Goal: Transaction & Acquisition: Purchase product/service

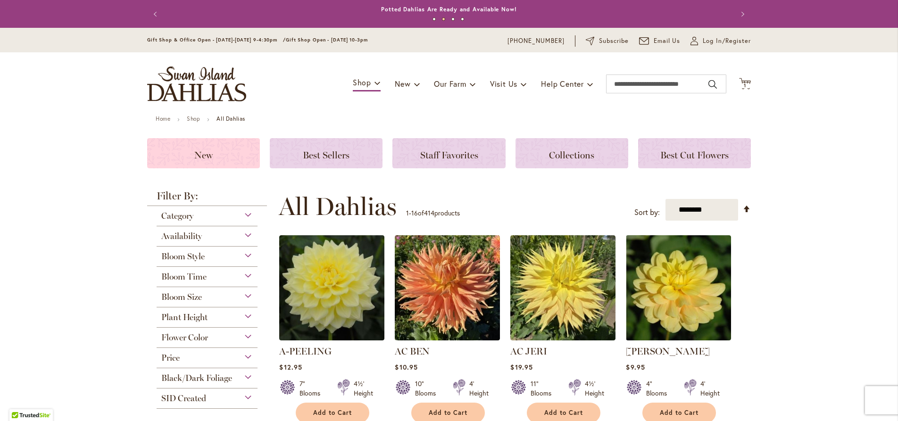
click at [215, 154] on h3 "New" at bounding box center [204, 153] width 90 height 10
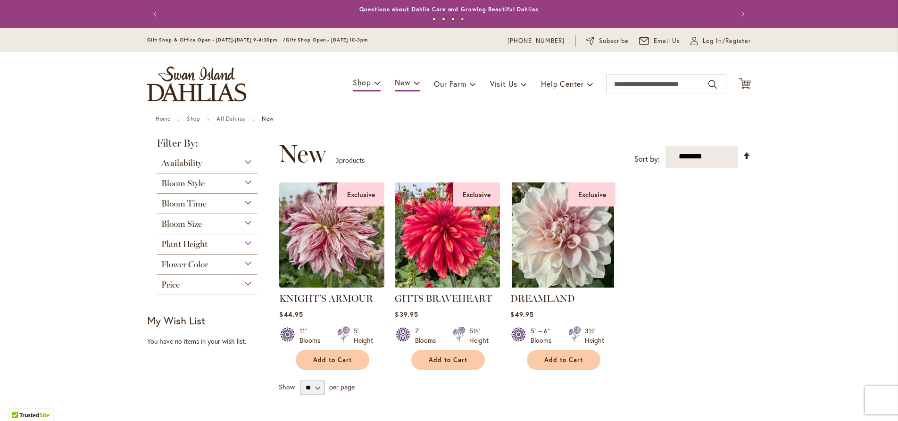
click at [469, 231] on img at bounding box center [448, 235] width 110 height 110
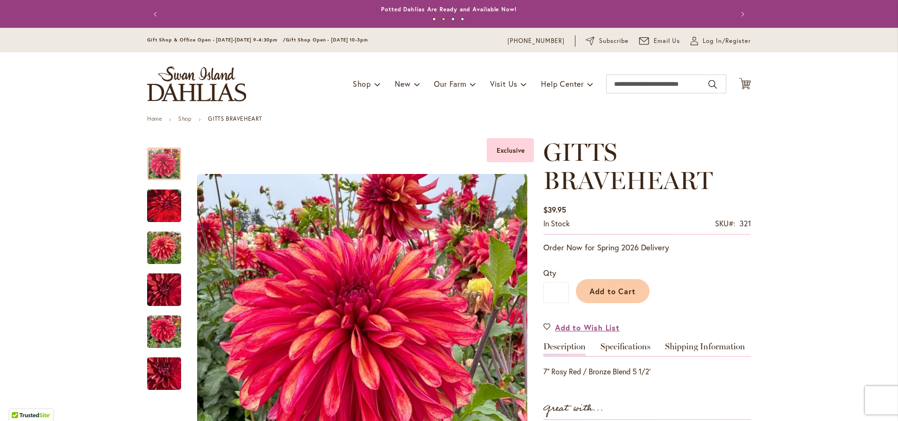
click at [184, 92] on img "store logo" at bounding box center [196, 84] width 99 height 35
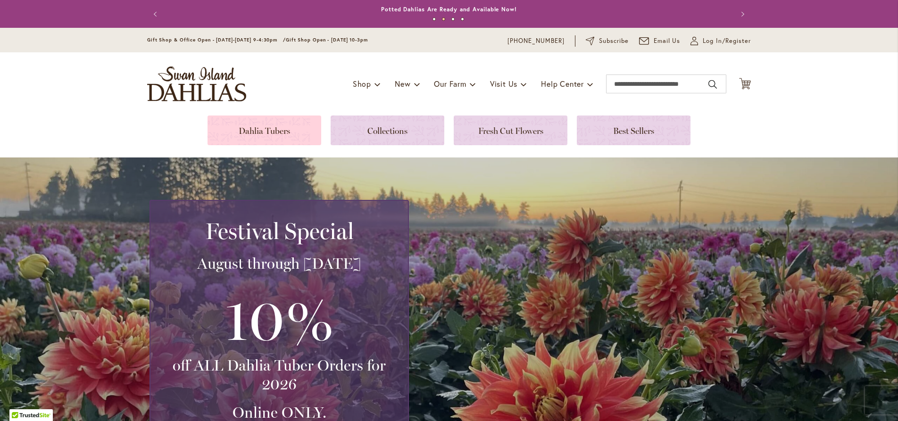
click at [249, 123] on link at bounding box center [265, 131] width 114 height 30
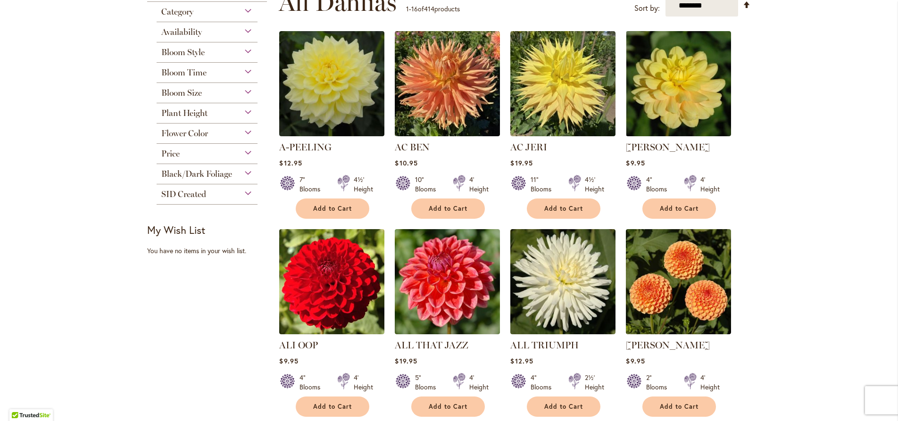
scroll to position [108, 0]
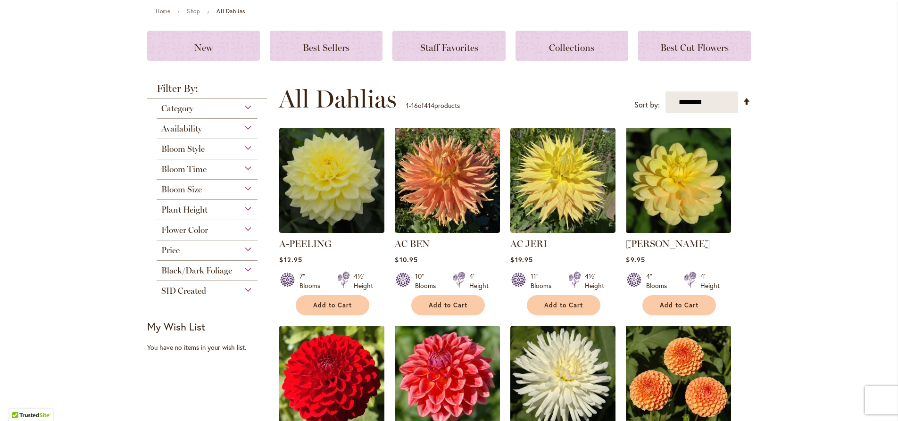
click at [242, 229] on div "Flower Color" at bounding box center [207, 227] width 101 height 15
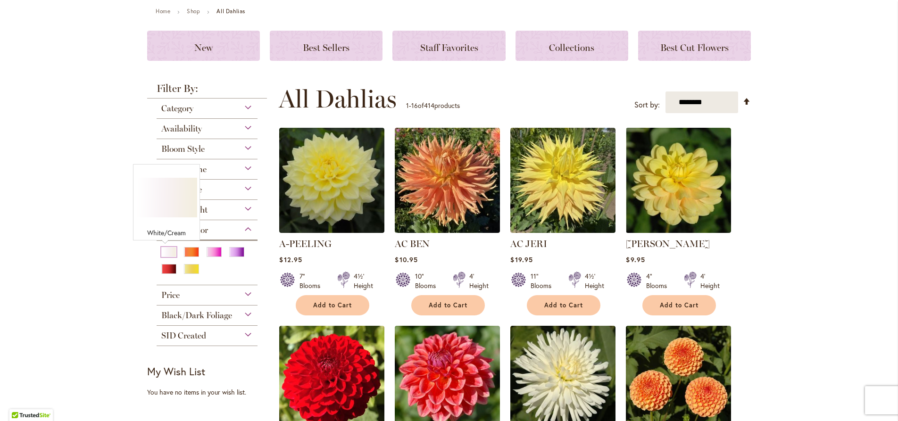
click at [166, 255] on div "White/Cream" at bounding box center [168, 252] width 15 height 10
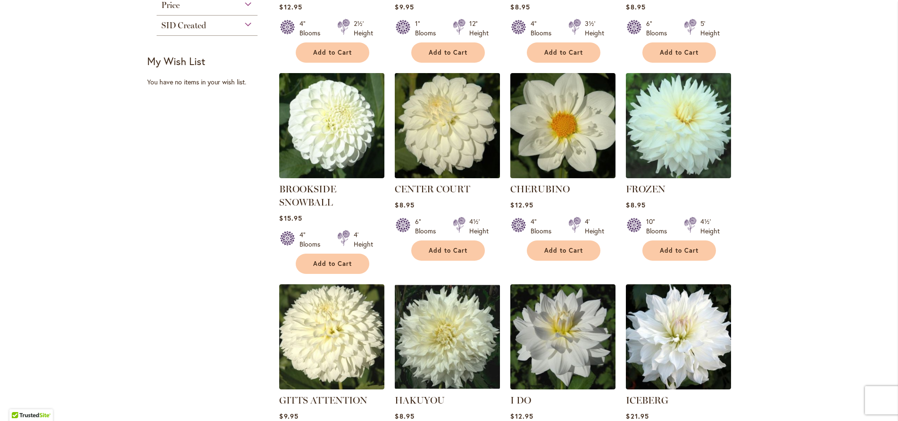
scroll to position [430, 0]
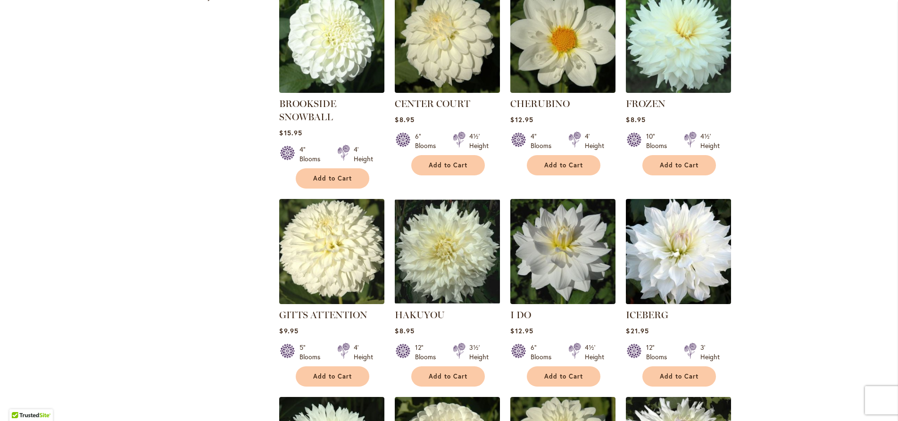
click at [679, 265] on img at bounding box center [679, 251] width 110 height 110
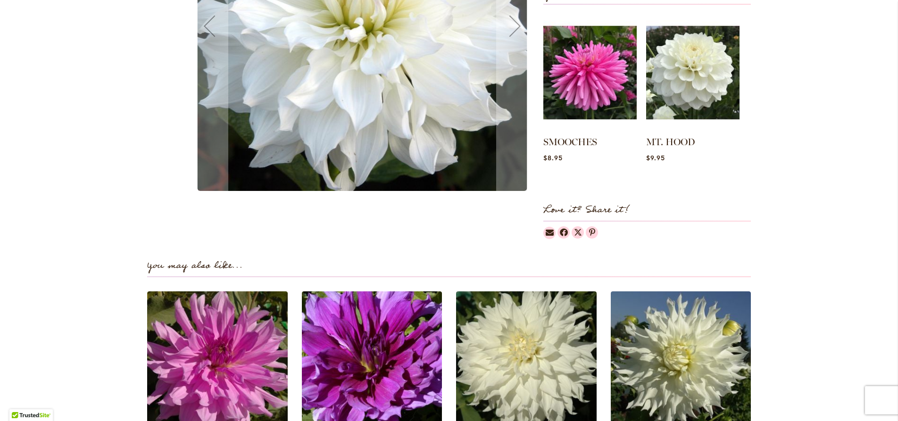
scroll to position [592, 0]
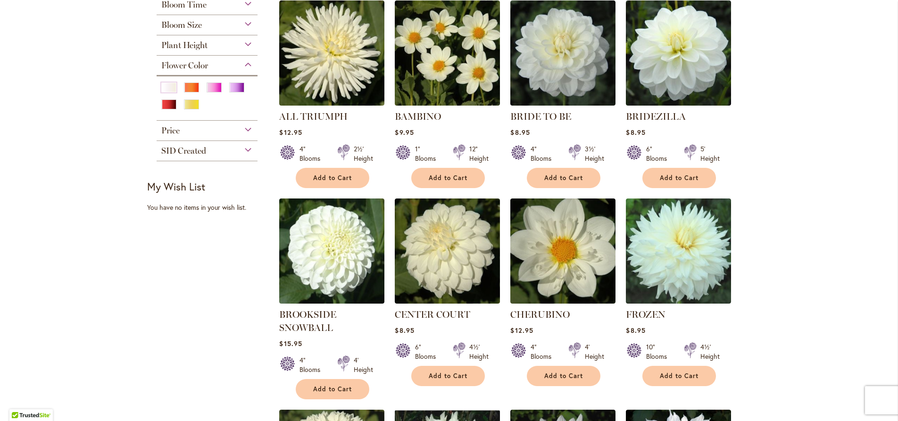
scroll to position [108, 0]
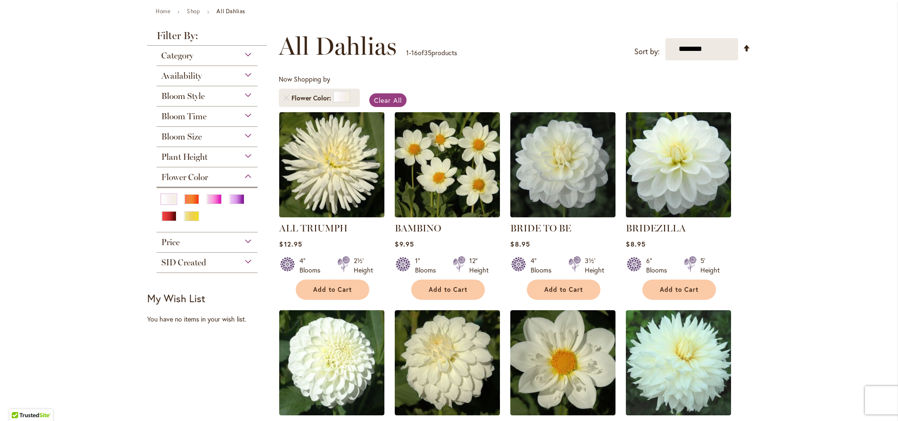
click at [652, 181] on img at bounding box center [679, 164] width 110 height 110
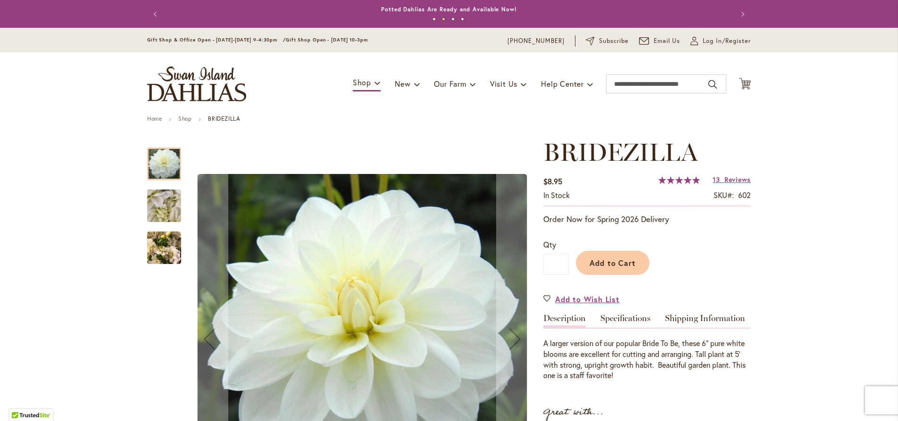
click at [150, 212] on img "BRIDEZILLA" at bounding box center [164, 206] width 68 height 51
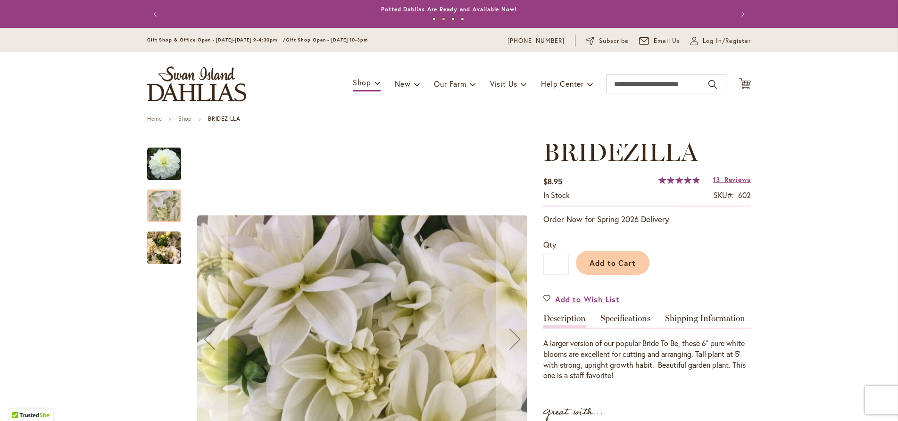
click at [147, 237] on img "BRIDEZILLA" at bounding box center [164, 248] width 34 height 45
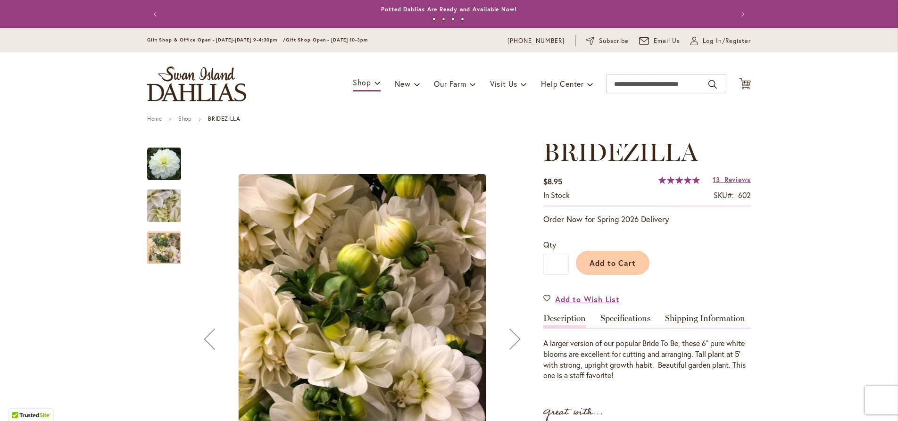
click at [158, 202] on img "BRIDEZILLA" at bounding box center [164, 206] width 68 height 51
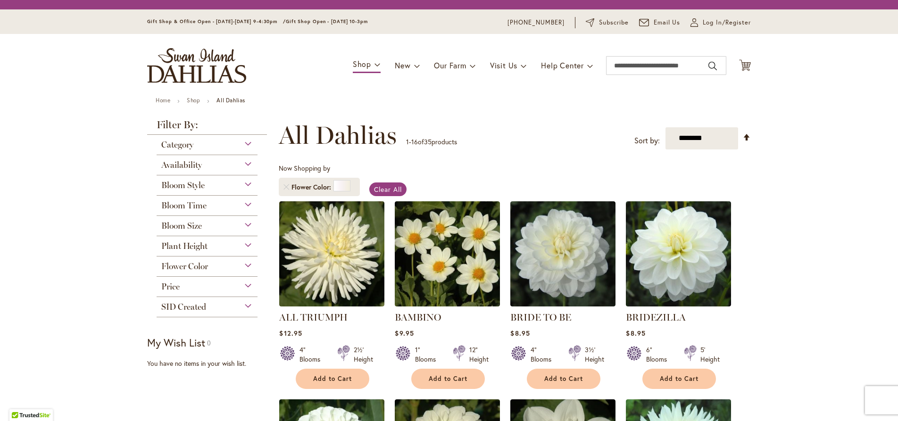
scroll to position [108, 0]
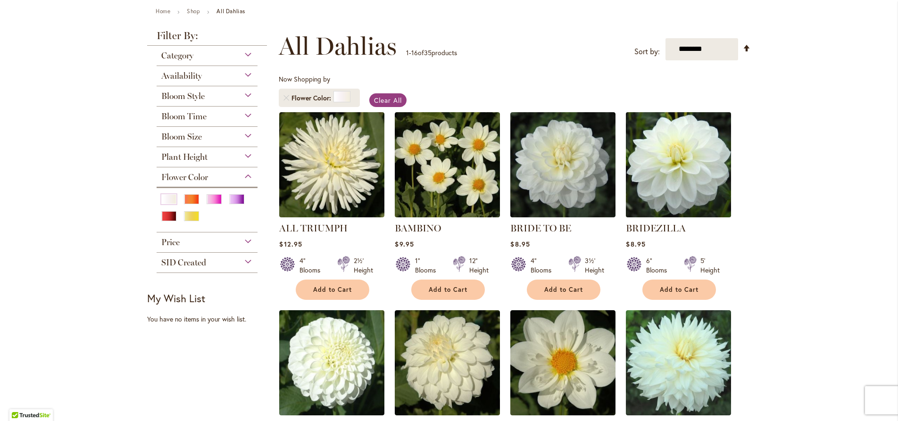
click at [640, 188] on img at bounding box center [679, 164] width 110 height 110
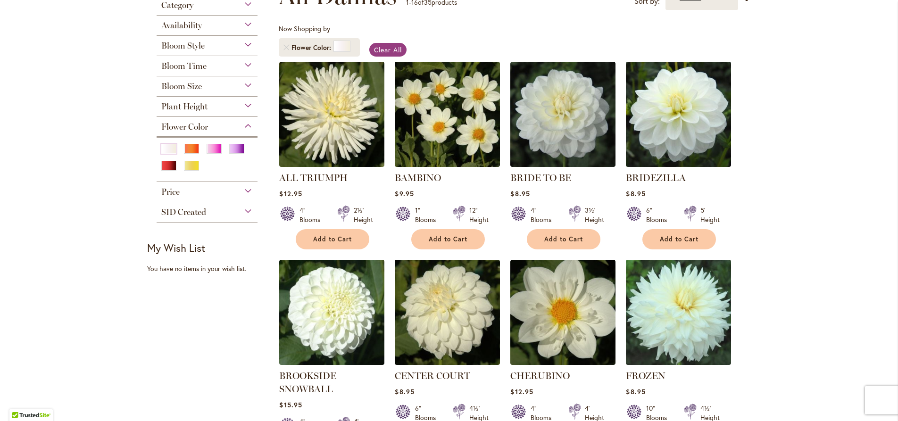
scroll to position [240, 0]
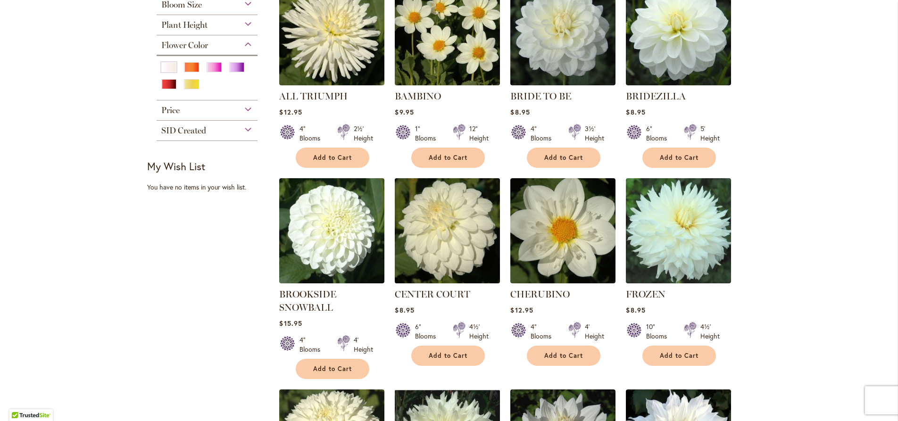
click at [419, 247] on img at bounding box center [448, 230] width 110 height 110
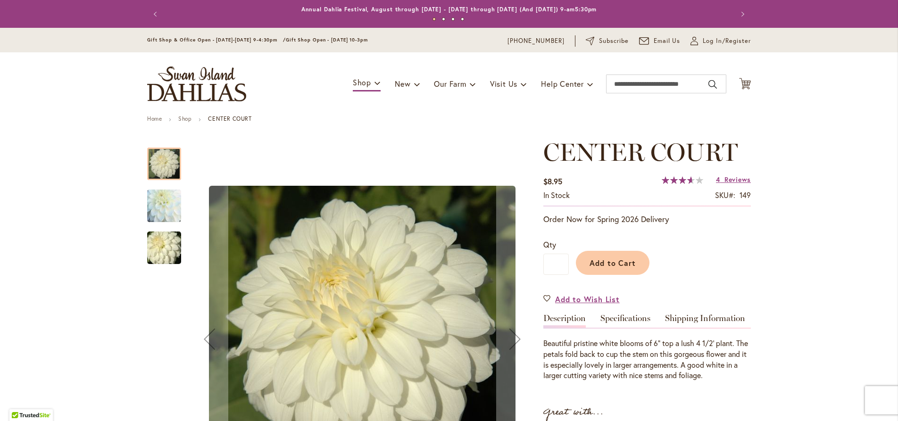
click at [165, 213] on img "CENTER COURT" at bounding box center [164, 206] width 68 height 65
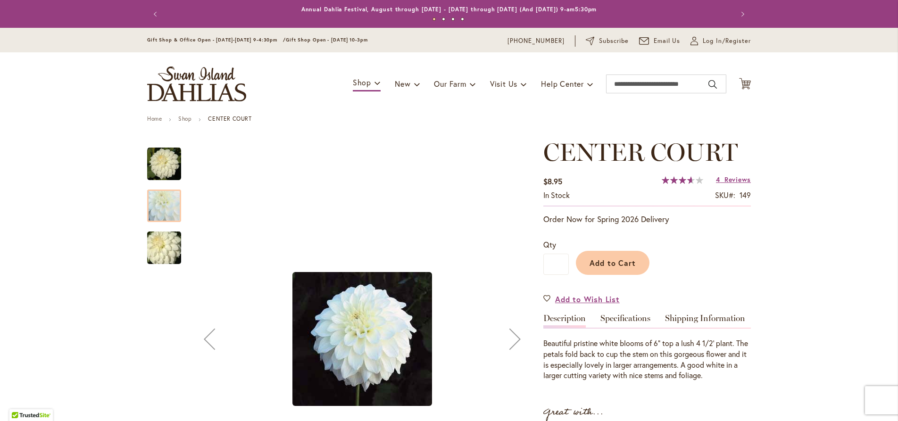
click at [155, 247] on img "CENTER COURT" at bounding box center [164, 248] width 68 height 45
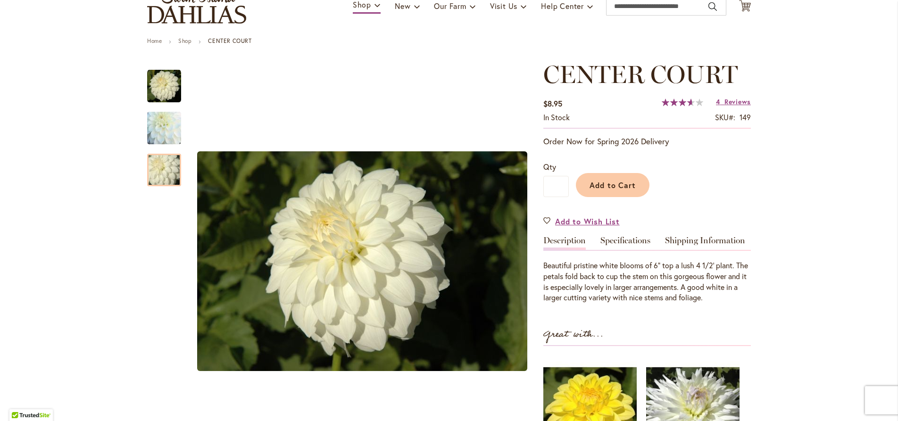
scroll to position [108, 0]
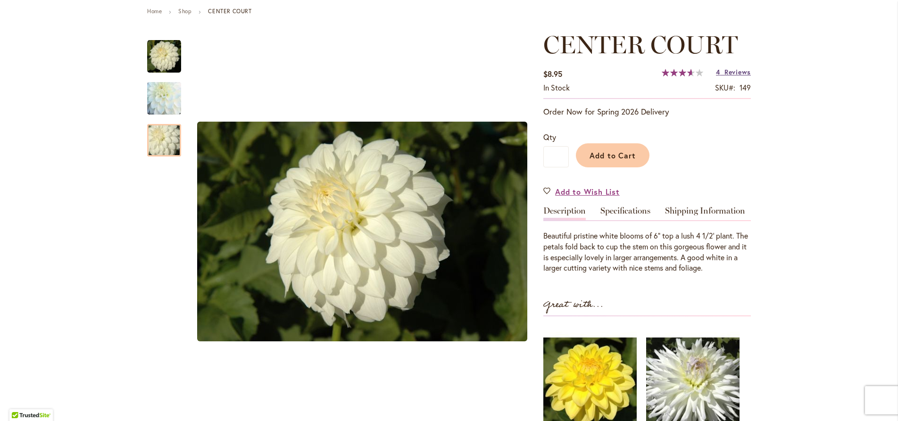
click at [732, 74] on span "Reviews" at bounding box center [738, 71] width 26 height 9
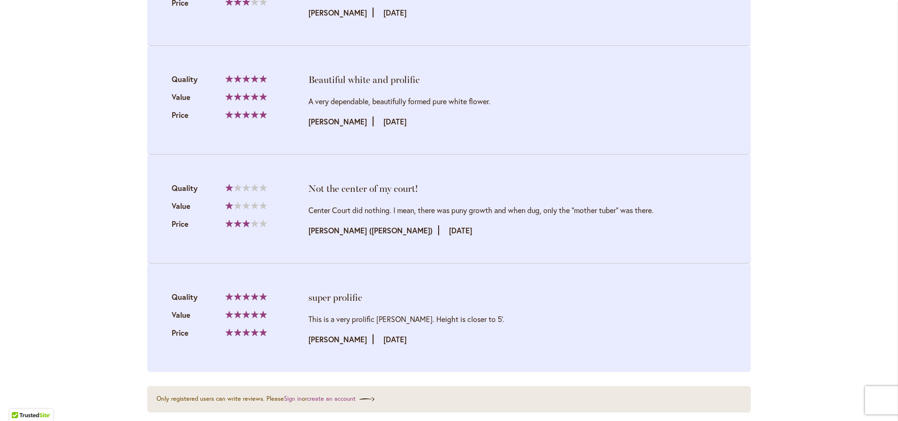
scroll to position [847, 0]
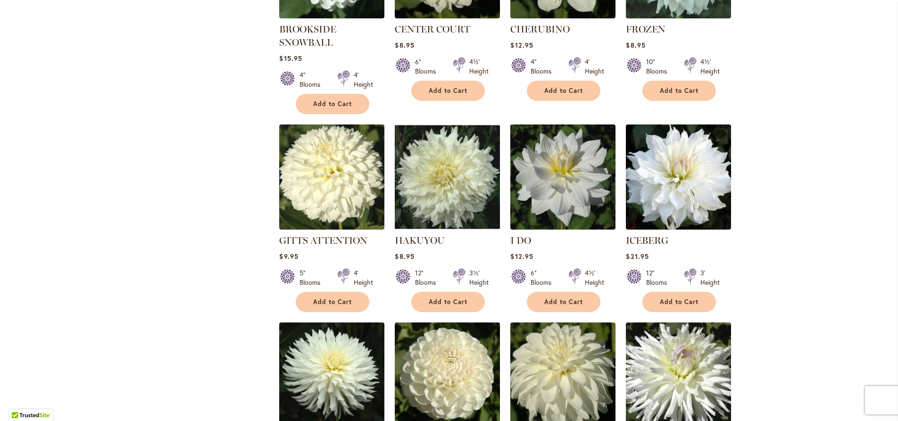
scroll to position [509, 0]
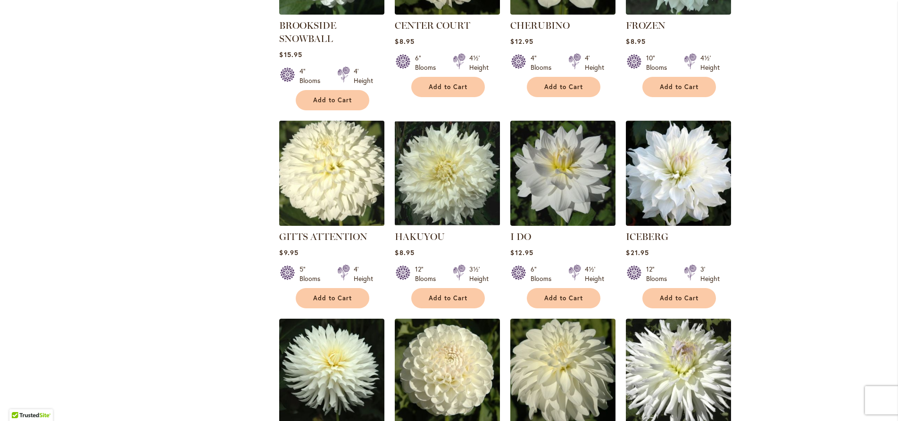
click at [326, 177] on img at bounding box center [332, 173] width 110 height 110
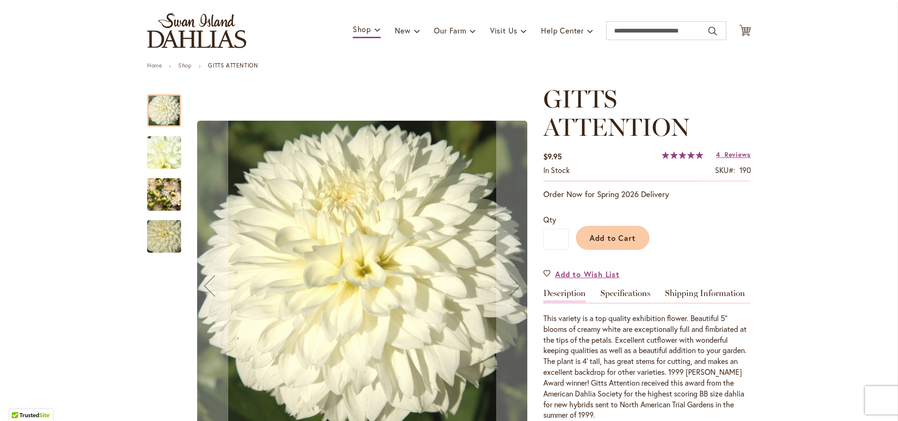
scroll to position [54, 0]
click at [154, 151] on img "GITTS ATTENTION" at bounding box center [164, 152] width 68 height 51
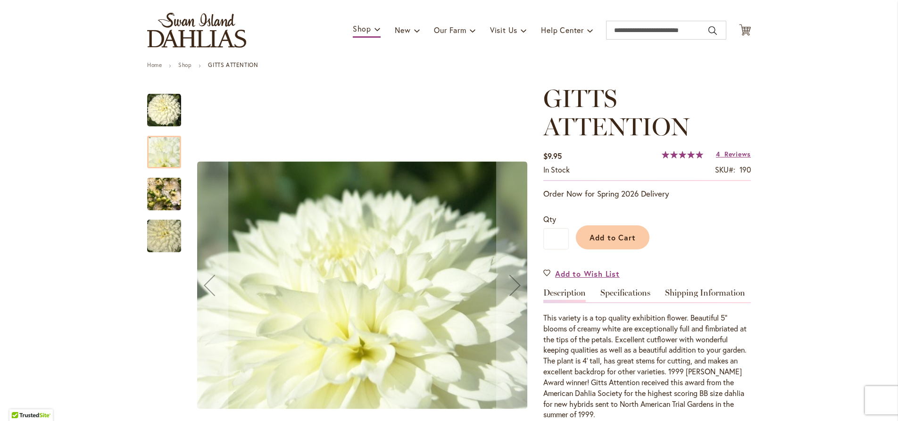
click at [167, 194] on img "GITTS ATTENTION" at bounding box center [164, 194] width 34 height 45
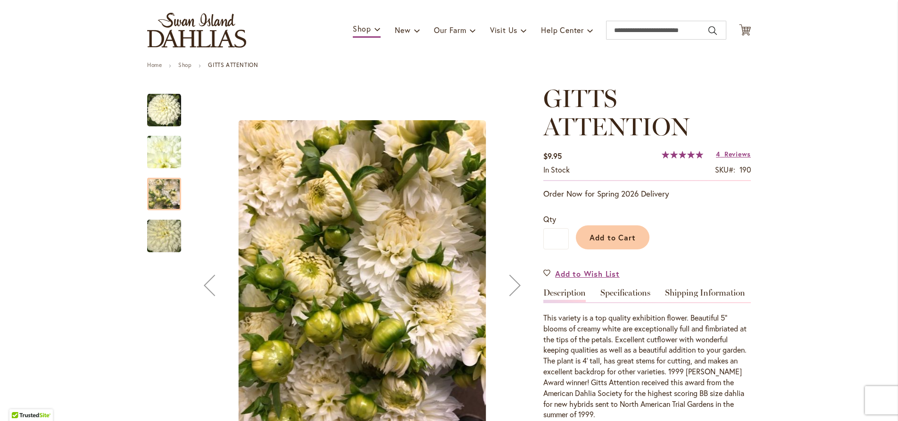
click at [164, 230] on img "GITTS ATTENTION" at bounding box center [164, 236] width 68 height 45
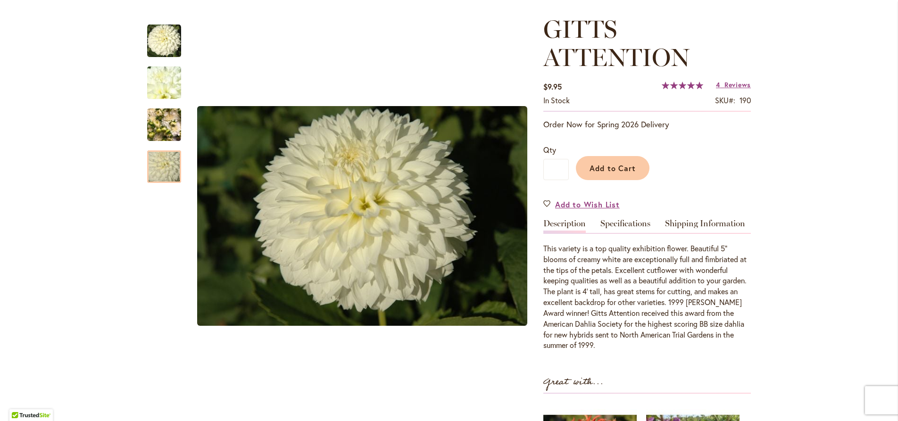
scroll to position [161, 0]
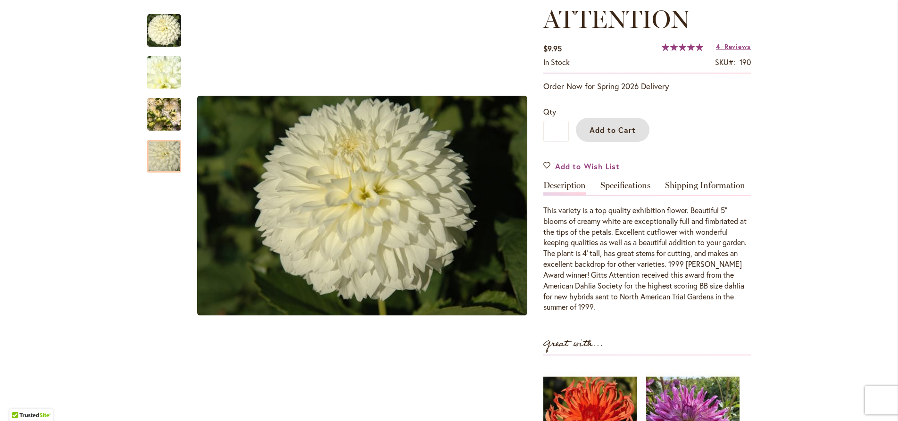
click at [611, 134] on span "Add to Cart" at bounding box center [613, 130] width 47 height 10
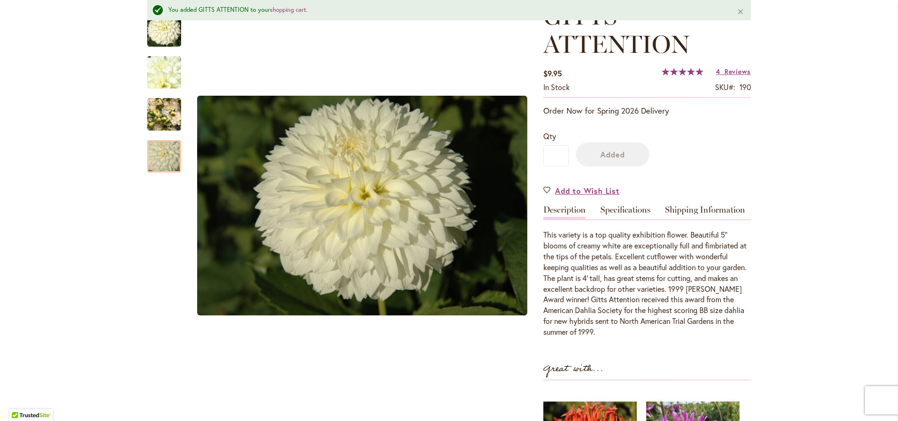
scroll to position [186, 0]
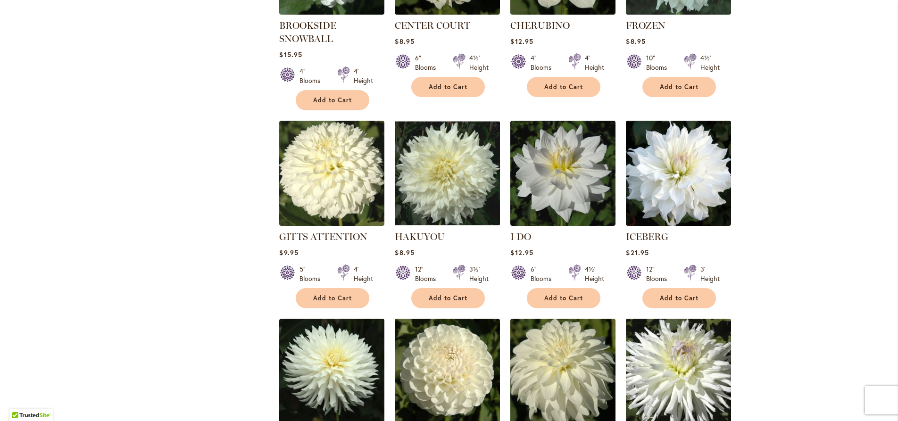
scroll to position [670, 0]
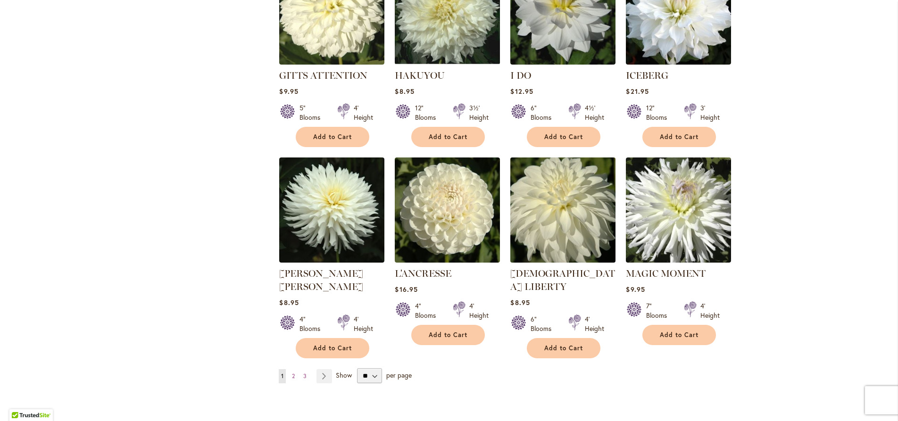
click at [572, 195] on img at bounding box center [563, 210] width 110 height 110
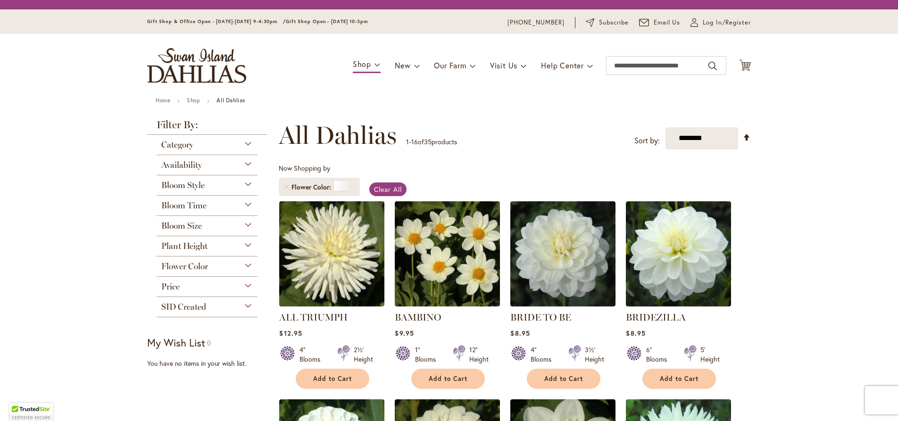
scroll to position [670, 0]
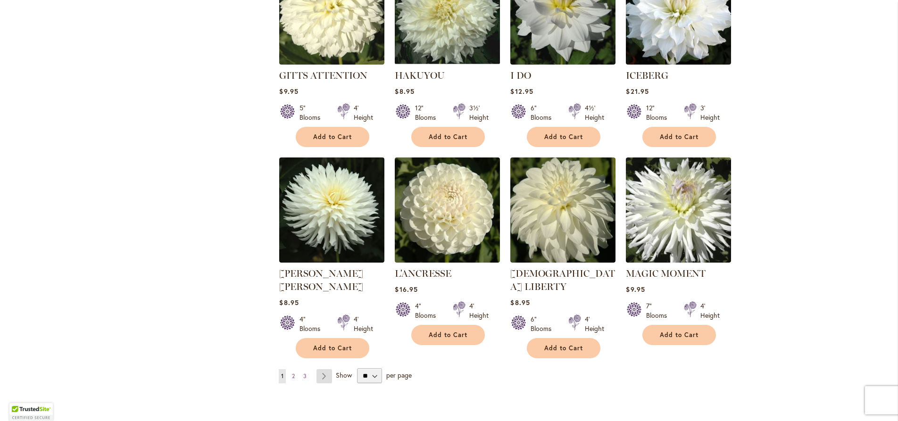
click at [317, 369] on link "Page Next" at bounding box center [325, 376] width 16 height 14
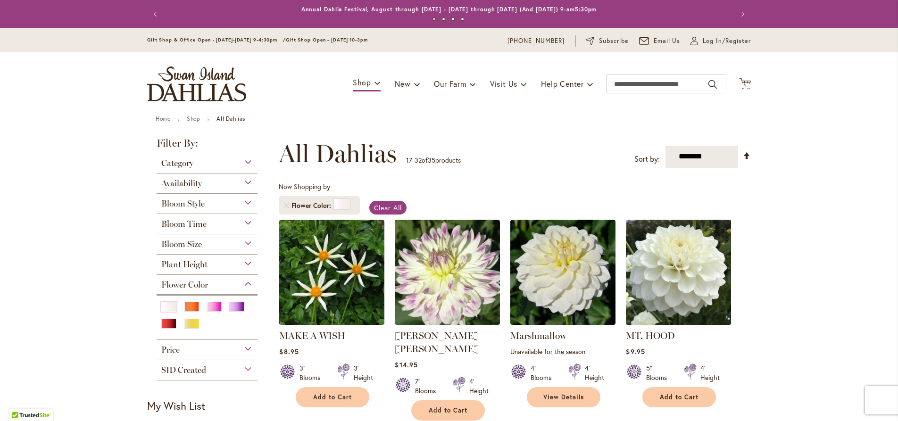
click at [700, 285] on img at bounding box center [679, 272] width 110 height 110
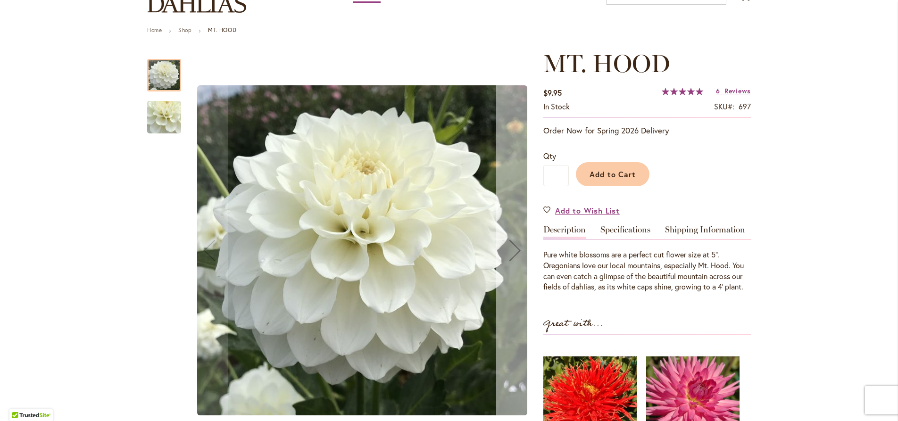
scroll to position [108, 0]
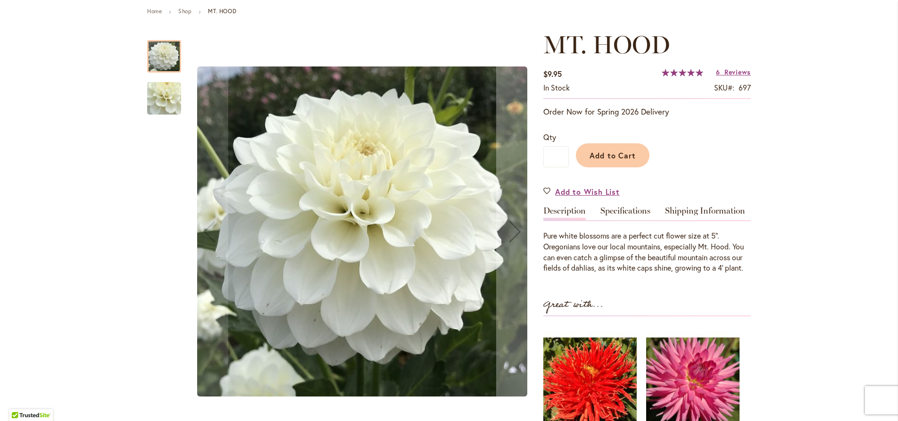
click at [161, 102] on img "MT. HOOD" at bounding box center [164, 98] width 68 height 63
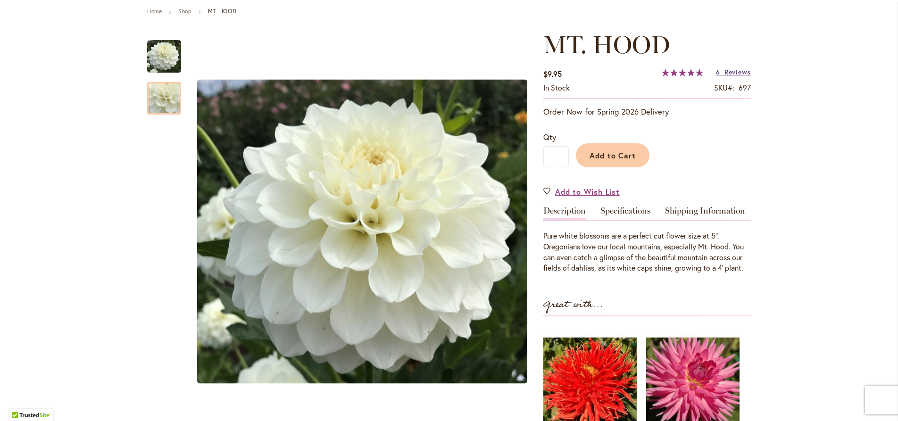
click at [735, 73] on span "Reviews" at bounding box center [738, 71] width 26 height 9
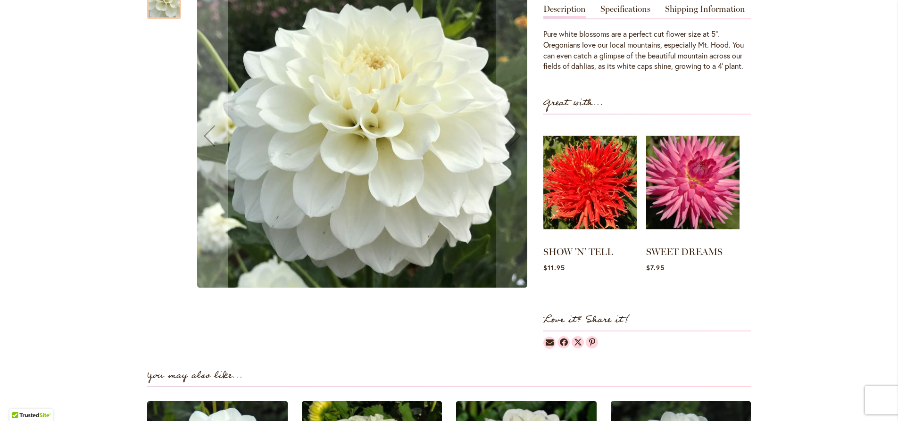
scroll to position [94, 0]
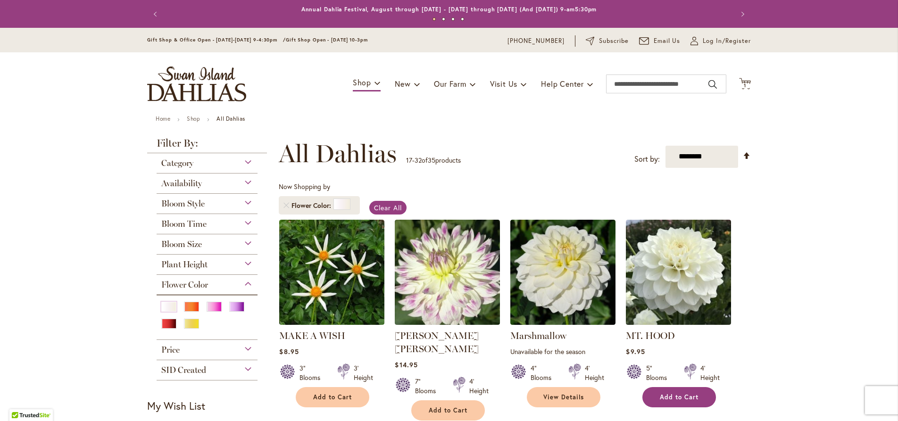
click at [686, 399] on span "Add to Cart" at bounding box center [679, 397] width 39 height 8
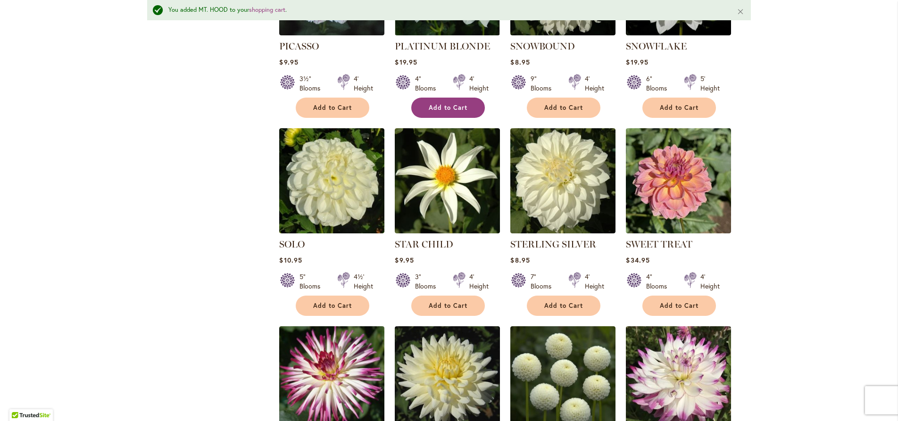
scroll to position [538, 0]
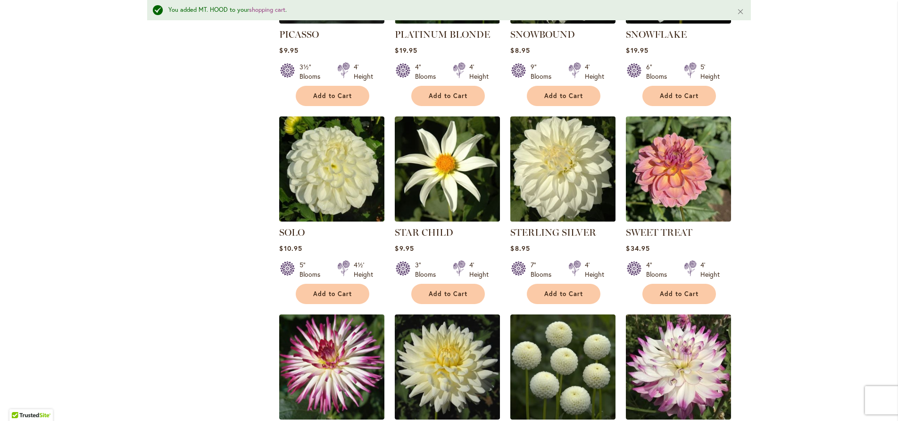
click at [559, 162] on img at bounding box center [563, 169] width 110 height 110
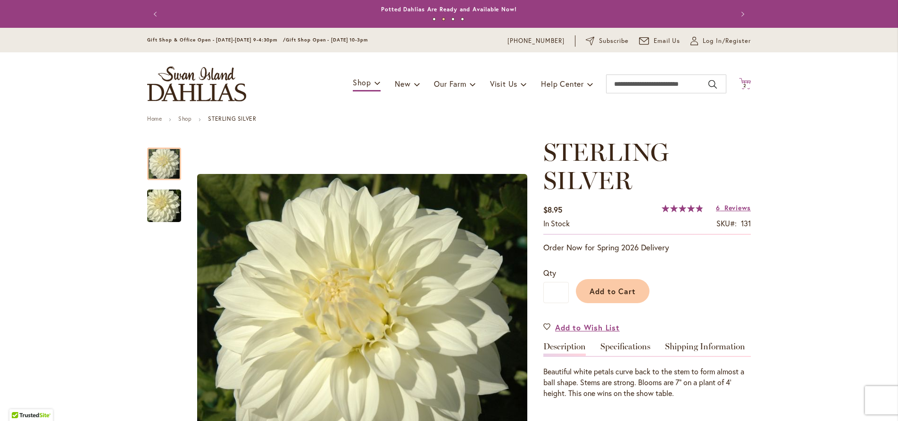
click at [744, 87] on span "2" at bounding box center [745, 86] width 3 height 6
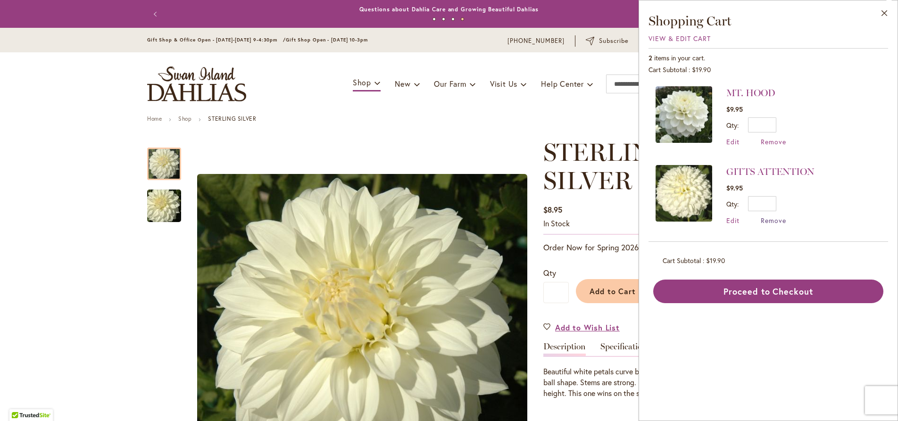
click at [770, 220] on span "Remove" at bounding box center [773, 220] width 25 height 9
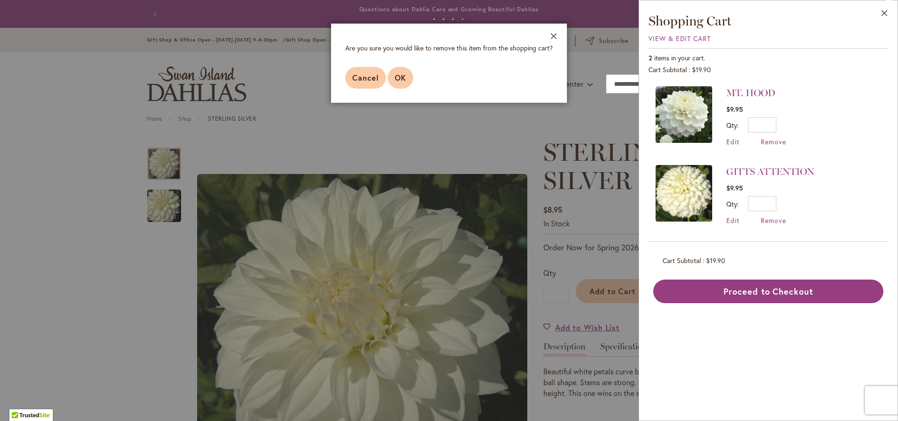
click at [395, 77] on span "OK" at bounding box center [400, 78] width 11 height 10
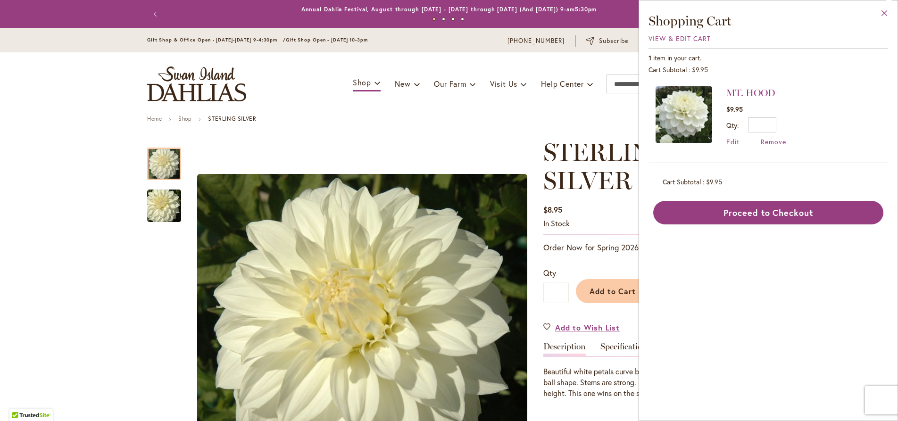
click at [884, 10] on button "Close" at bounding box center [885, 15] width 26 height 30
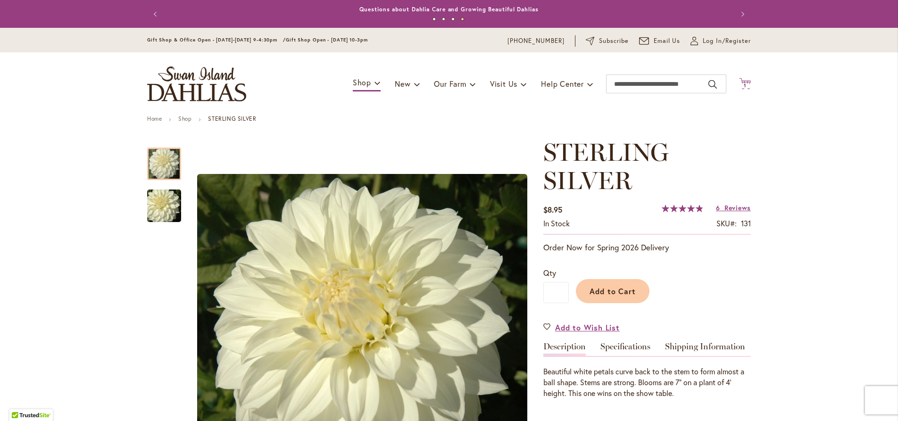
click at [744, 84] on span "1" at bounding box center [745, 86] width 2 height 6
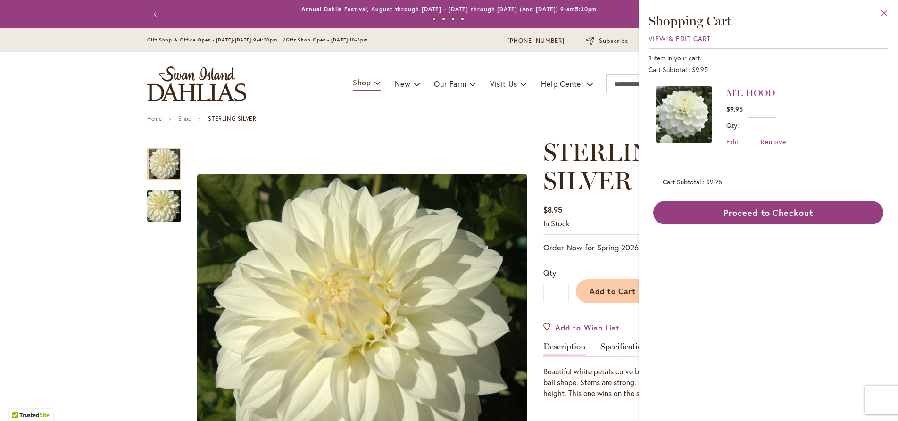
click at [885, 12] on button "Close" at bounding box center [885, 15] width 26 height 30
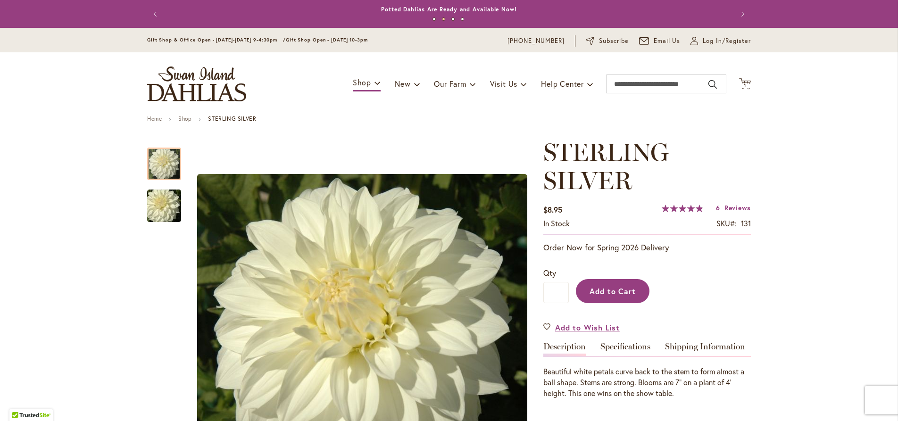
click at [610, 297] on button "Add to Cart" at bounding box center [613, 291] width 74 height 24
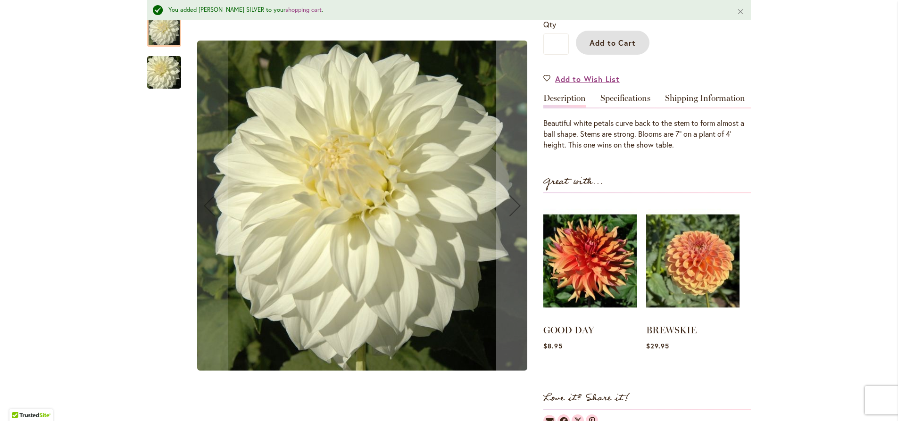
scroll to position [323, 0]
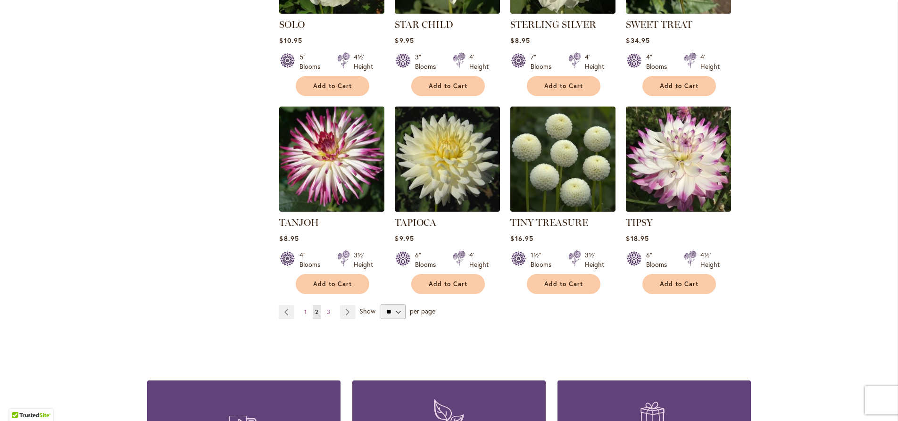
scroll to position [753, 0]
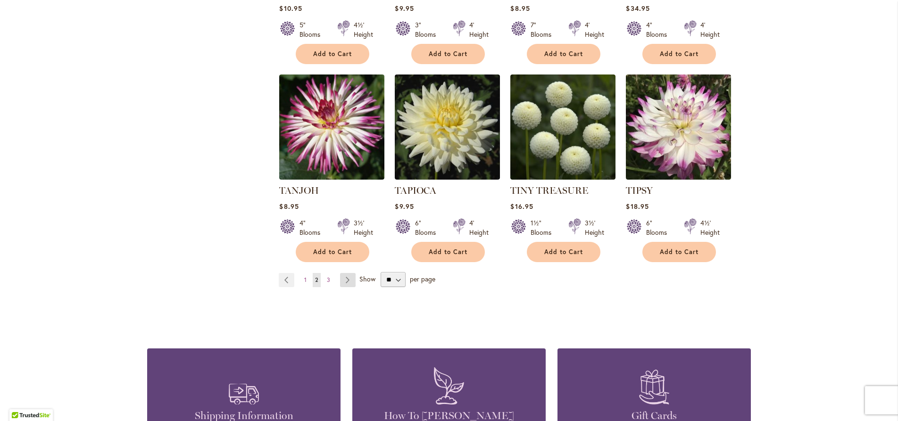
click at [342, 273] on link "Page Next" at bounding box center [348, 280] width 16 height 14
